Goal: Task Accomplishment & Management: Use online tool/utility

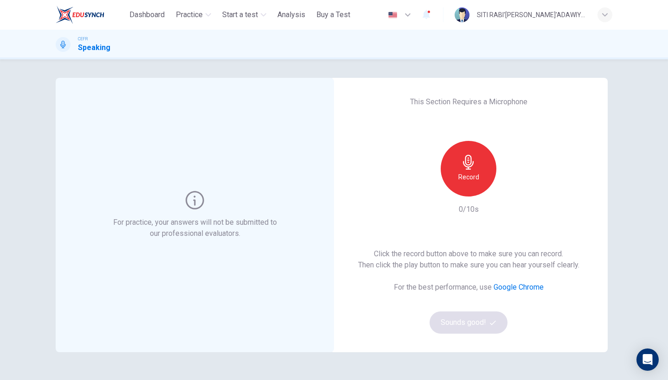
click at [469, 161] on icon "button" at bounding box center [468, 162] width 15 height 15
click at [473, 327] on button "Sounds good!" at bounding box center [469, 323] width 78 height 22
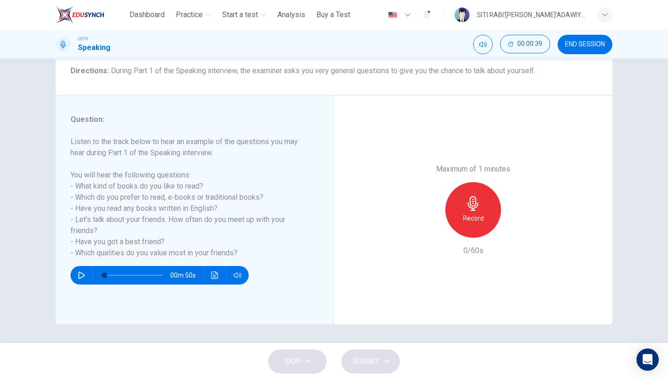
scroll to position [76, 0]
click at [482, 182] on div "Record" at bounding box center [473, 210] width 56 height 56
click at [482, 182] on div "Stop" at bounding box center [473, 210] width 56 height 56
click at [429, 226] on icon "button" at bounding box center [430, 230] width 8 height 8
click at [470, 213] on h6 "Record" at bounding box center [473, 218] width 21 height 11
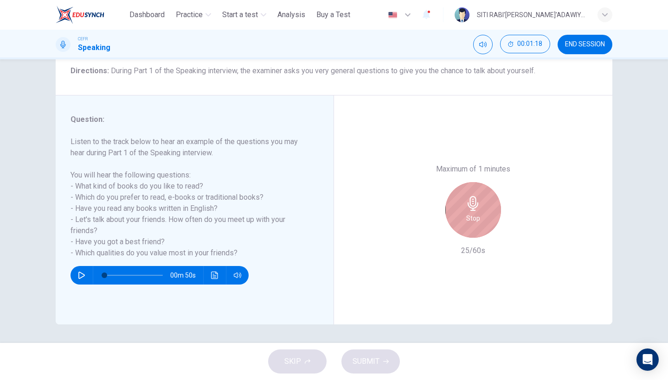
click at [483, 182] on div "Stop" at bounding box center [473, 210] width 56 height 56
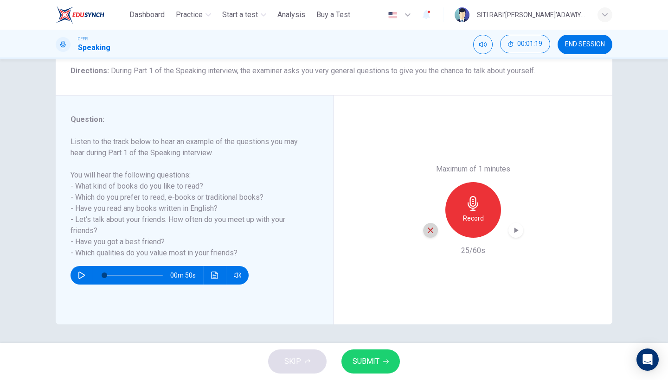
click at [429, 226] on icon "button" at bounding box center [430, 230] width 8 height 8
click at [471, 196] on icon "button" at bounding box center [473, 203] width 11 height 15
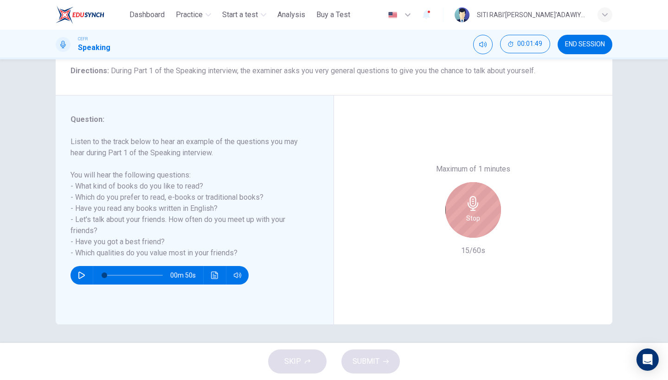
click at [476, 196] on icon "button" at bounding box center [473, 203] width 15 height 15
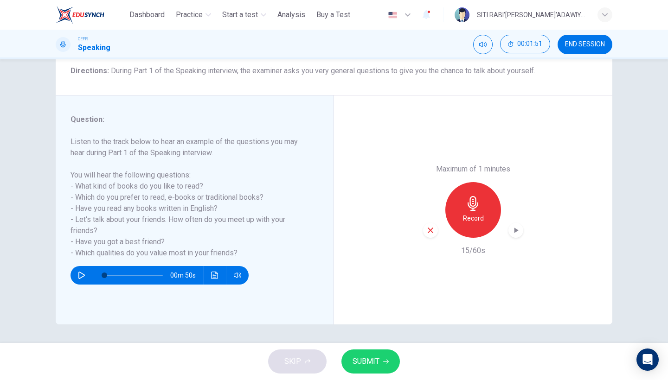
click at [430, 228] on icon "button" at bounding box center [431, 231] width 6 height 6
click at [474, 196] on icon "button" at bounding box center [473, 203] width 15 height 15
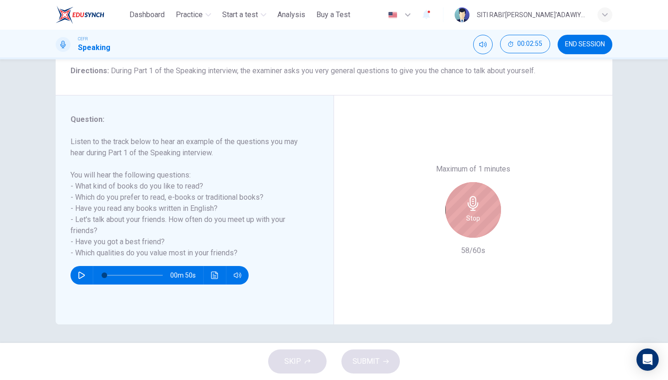
click at [480, 182] on div "Stop" at bounding box center [473, 210] width 56 height 56
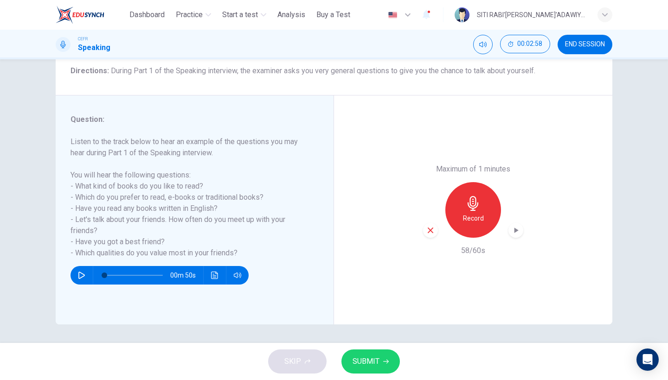
click at [379, 368] on button "SUBMIT" at bounding box center [370, 362] width 58 height 24
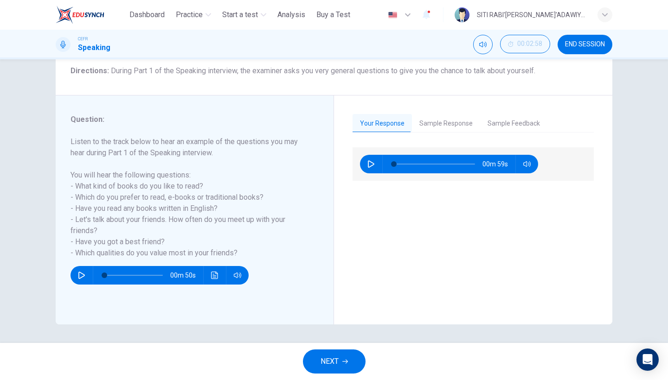
click at [329, 353] on button "NEXT" at bounding box center [334, 362] width 63 height 24
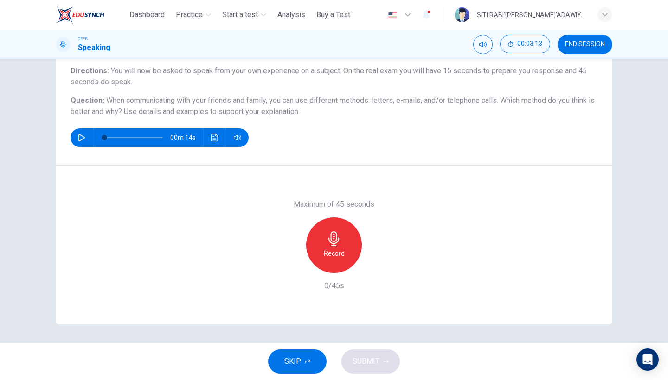
scroll to position [73, 0]
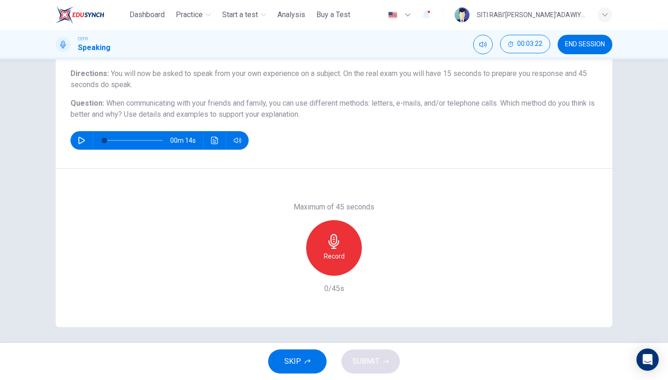
click at [322, 241] on div "Record" at bounding box center [334, 248] width 56 height 56
click at [384, 356] on button "SUBMIT" at bounding box center [370, 362] width 58 height 24
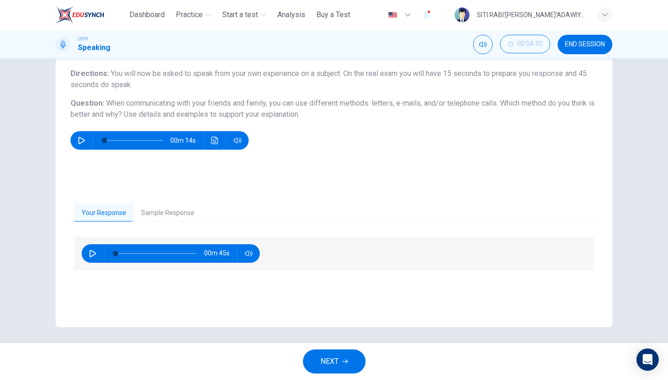
click at [324, 361] on span "NEXT" at bounding box center [330, 361] width 18 height 13
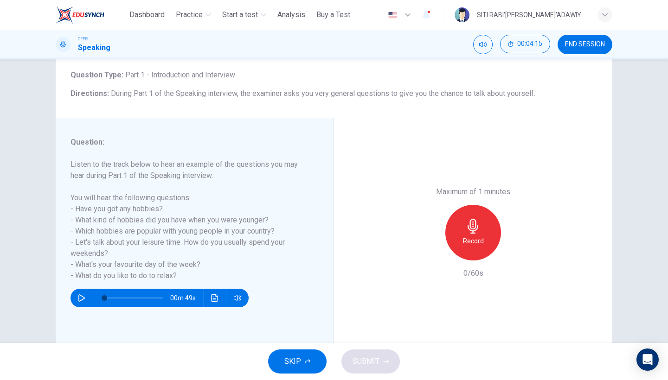
scroll to position [55, 0]
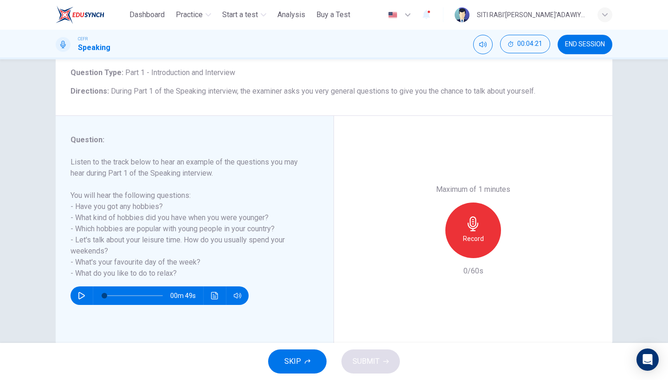
click at [487, 203] on div "Record" at bounding box center [473, 231] width 56 height 56
click at [487, 203] on div "Stop" at bounding box center [473, 231] width 56 height 56
click at [373, 360] on span "SUBMIT" at bounding box center [366, 361] width 27 height 13
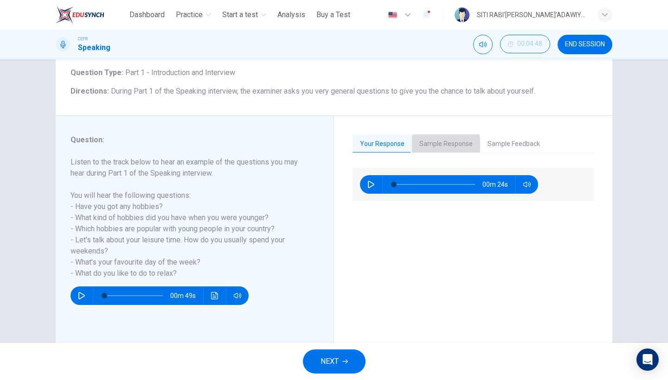
click at [443, 147] on button "Sample Response" at bounding box center [446, 144] width 68 height 19
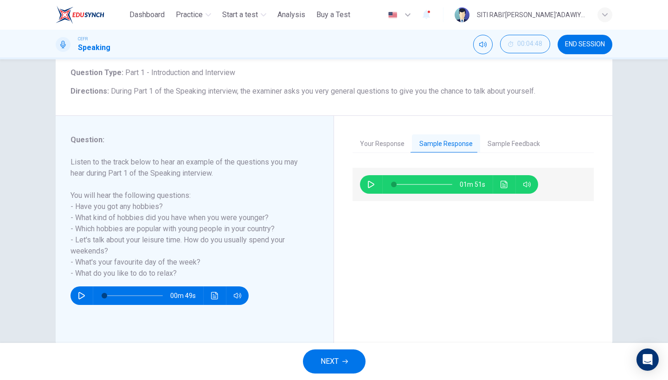
click at [370, 189] on button "button" at bounding box center [371, 184] width 15 height 19
click at [405, 186] on span at bounding box center [423, 184] width 58 height 13
type input "**"
click at [499, 147] on button "Sample Feedback" at bounding box center [513, 144] width 67 height 19
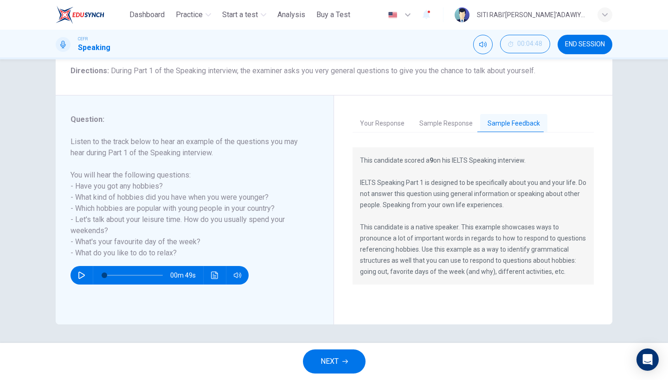
scroll to position [76, 0]
click at [334, 373] on button "NEXT" at bounding box center [334, 362] width 63 height 24
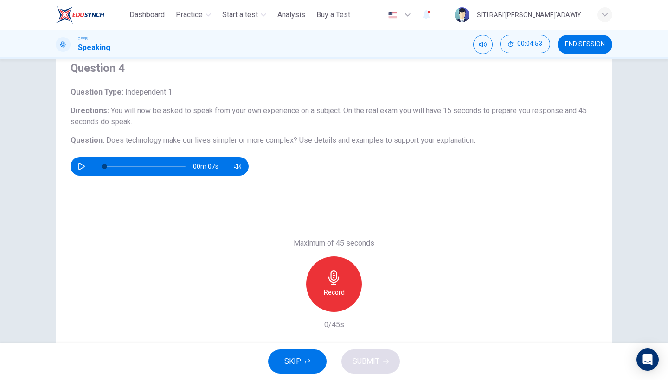
scroll to position [36, 0]
click at [333, 280] on icon "button" at bounding box center [333, 277] width 11 height 15
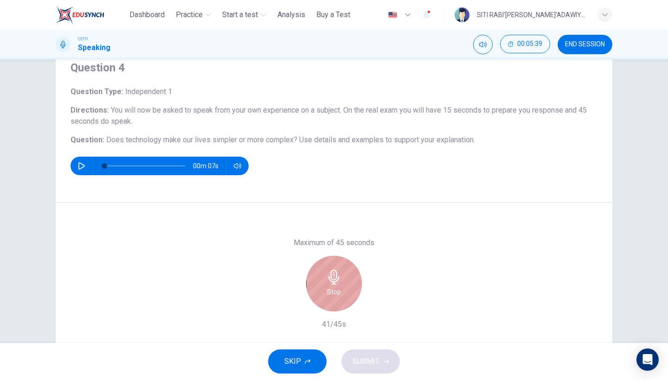
click at [334, 279] on icon "button" at bounding box center [333, 277] width 11 height 15
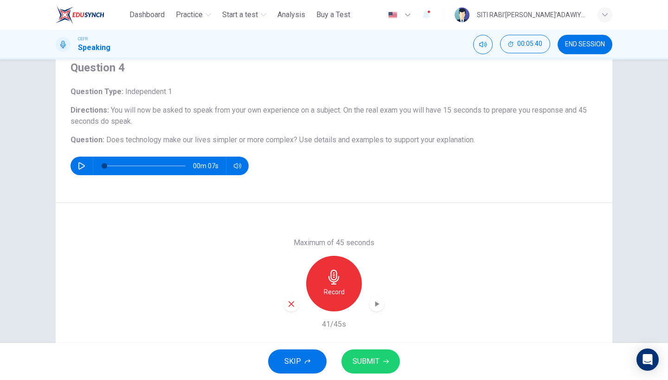
click at [375, 366] on span "SUBMIT" at bounding box center [366, 361] width 27 height 13
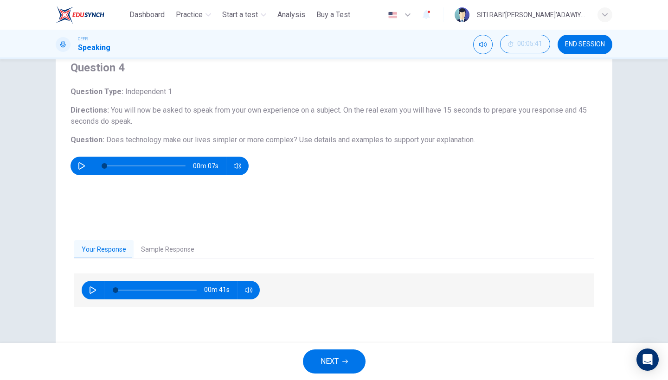
click at [161, 251] on button "Sample Response" at bounding box center [168, 249] width 68 height 19
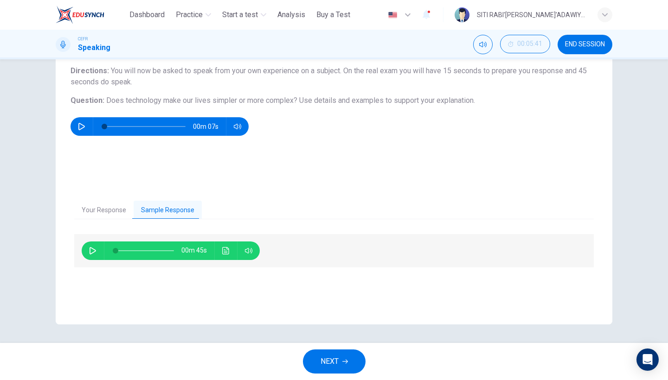
scroll to position [76, 0]
click at [330, 371] on button "NEXT" at bounding box center [334, 362] width 63 height 24
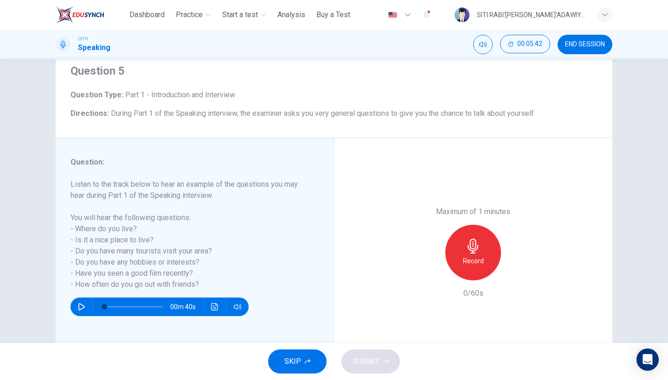
scroll to position [35, 0]
